Goal: Task Accomplishment & Management: Manage account settings

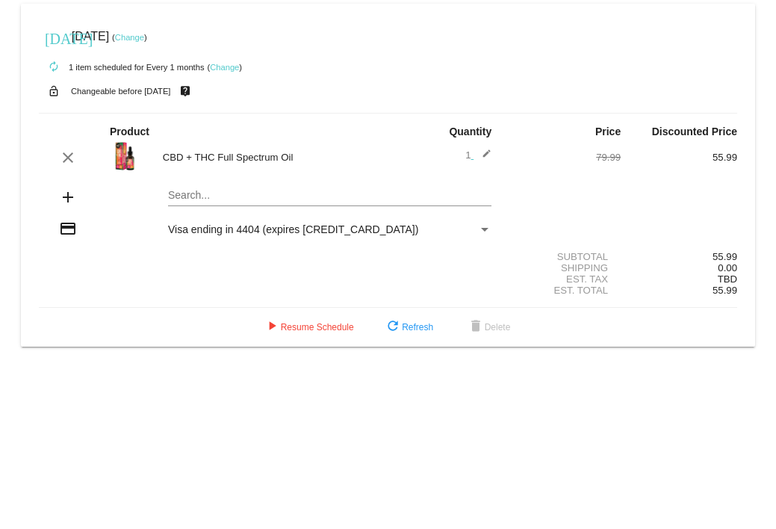
click at [227, 67] on link "Change" at bounding box center [224, 67] width 29 height 9
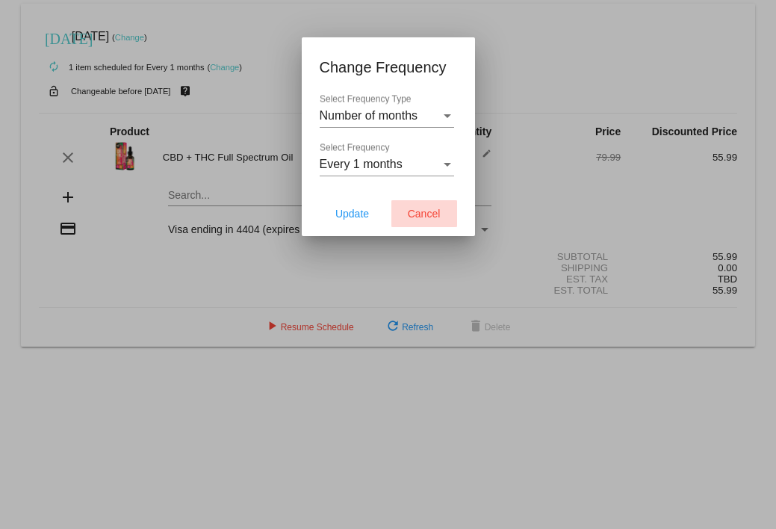
click at [427, 209] on span "Cancel" at bounding box center [424, 214] width 33 height 12
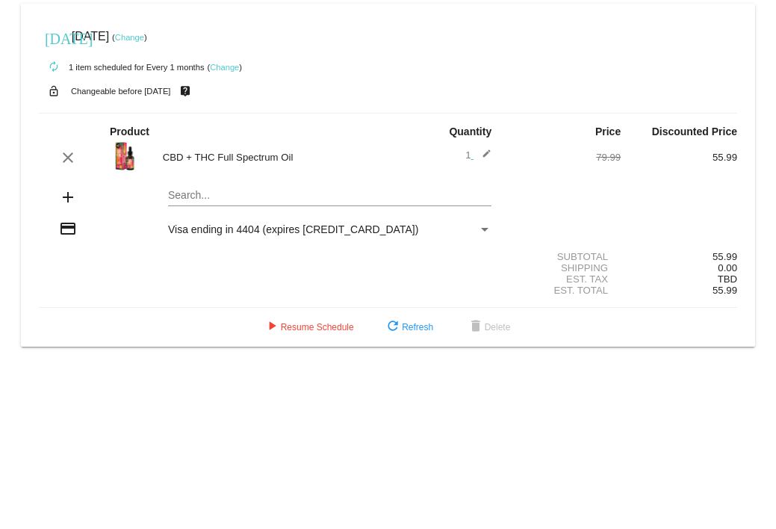
click at [228, 66] on link "Change" at bounding box center [224, 67] width 29 height 9
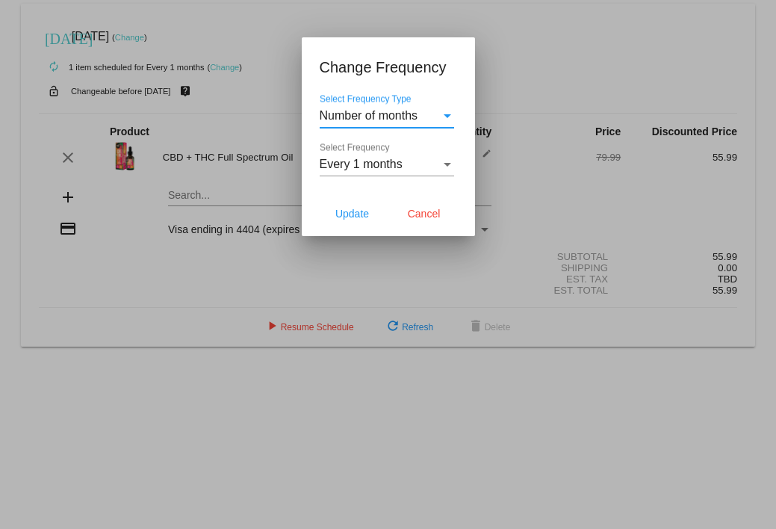
click at [446, 113] on div "Select Frequency Type" at bounding box center [447, 115] width 13 height 13
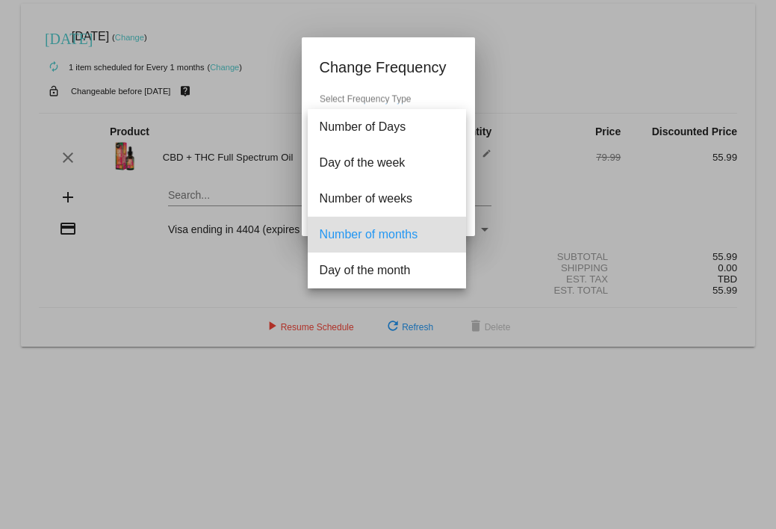
click at [490, 146] on div at bounding box center [388, 264] width 776 height 529
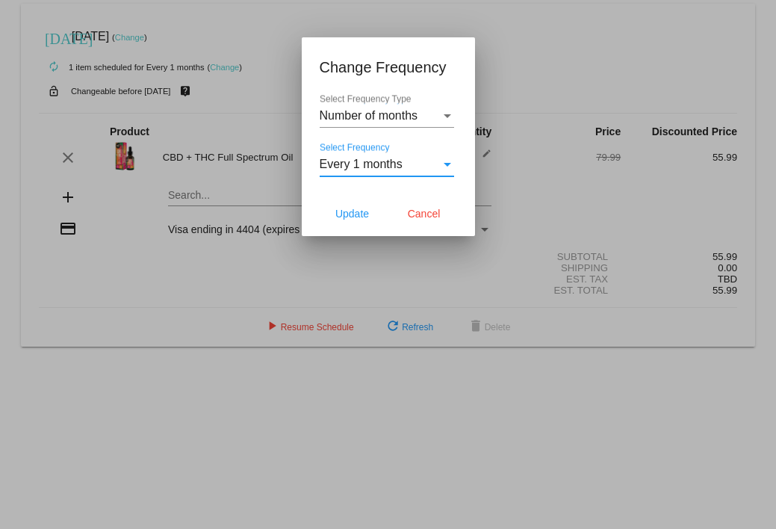
click at [445, 165] on div "Select Frequency" at bounding box center [447, 165] width 7 height 4
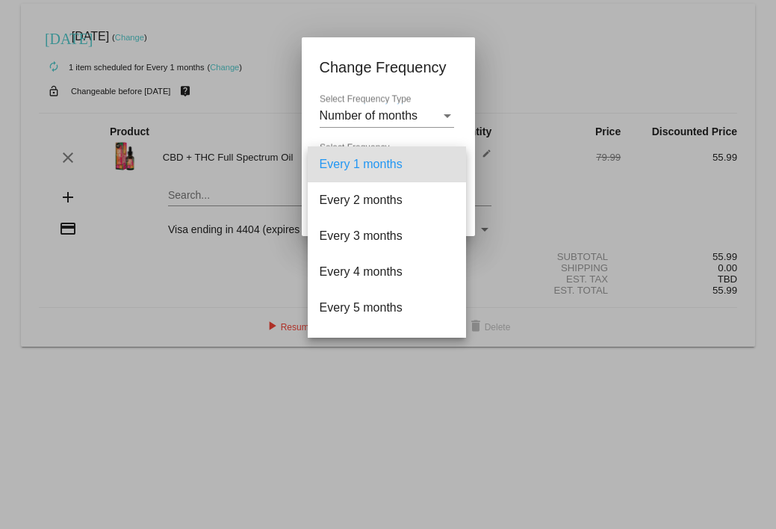
click at [513, 164] on div at bounding box center [388, 264] width 776 height 529
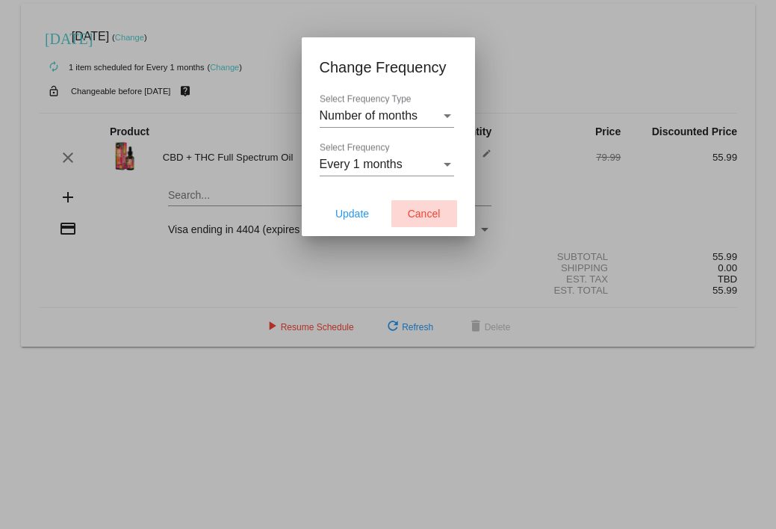
click at [427, 205] on button "Cancel" at bounding box center [425, 213] width 66 height 27
